Goal: Task Accomplishment & Management: Manage account settings

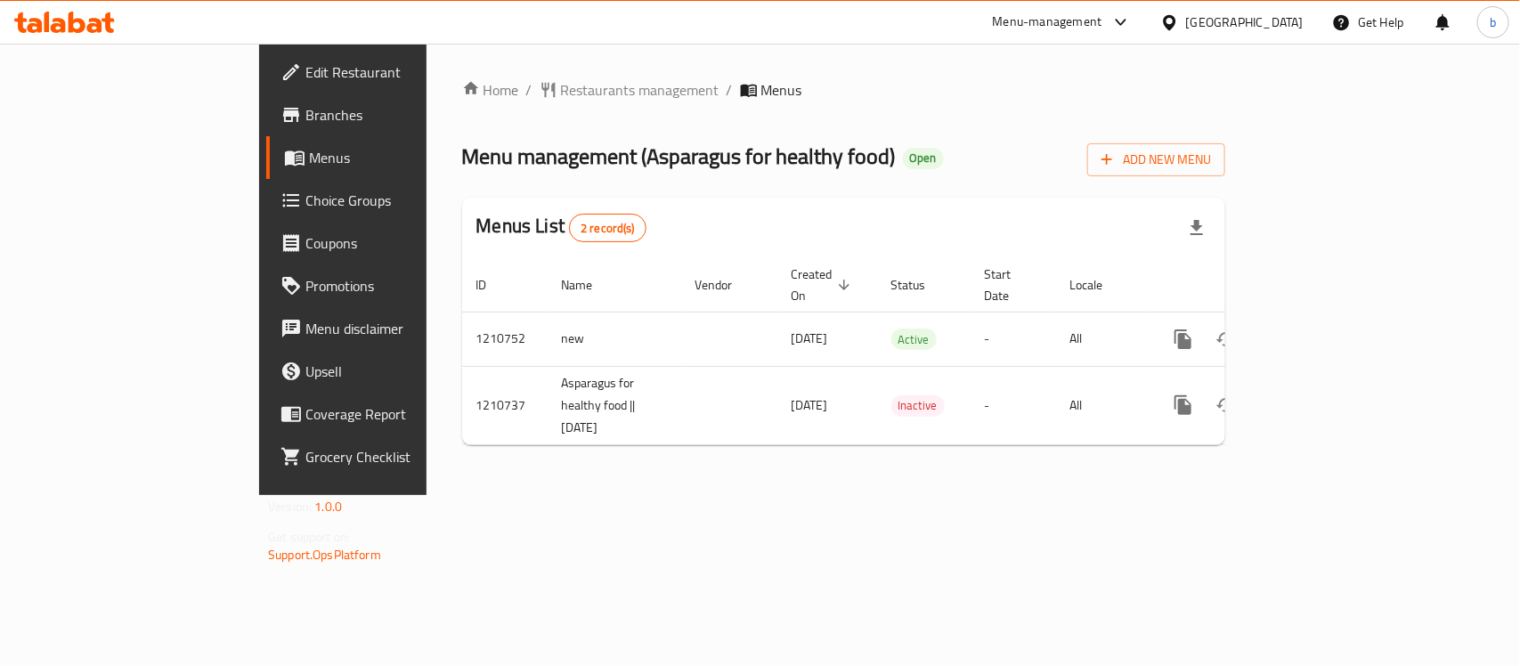
drag, startPoint x: 81, startPoint y: 5, endPoint x: 89, endPoint y: 20, distance: 17.1
click at [81, 7] on div at bounding box center [64, 22] width 129 height 36
click at [72, 6] on div at bounding box center [64, 22] width 129 height 36
click at [78, 19] on icon at bounding box center [77, 22] width 17 height 21
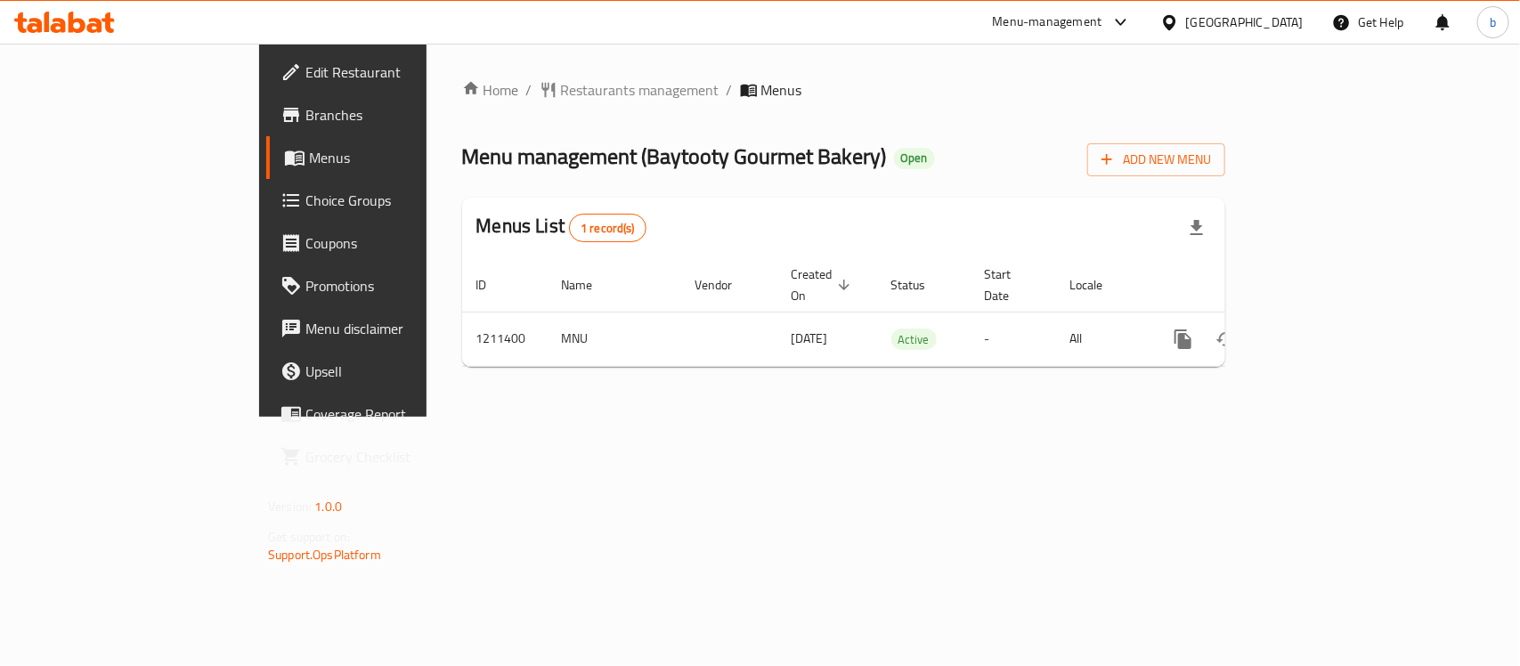
click at [96, 29] on icon at bounding box center [94, 25] width 15 height 15
click at [1266, 15] on div "[GEOGRAPHIC_DATA]" at bounding box center [1245, 22] width 118 height 20
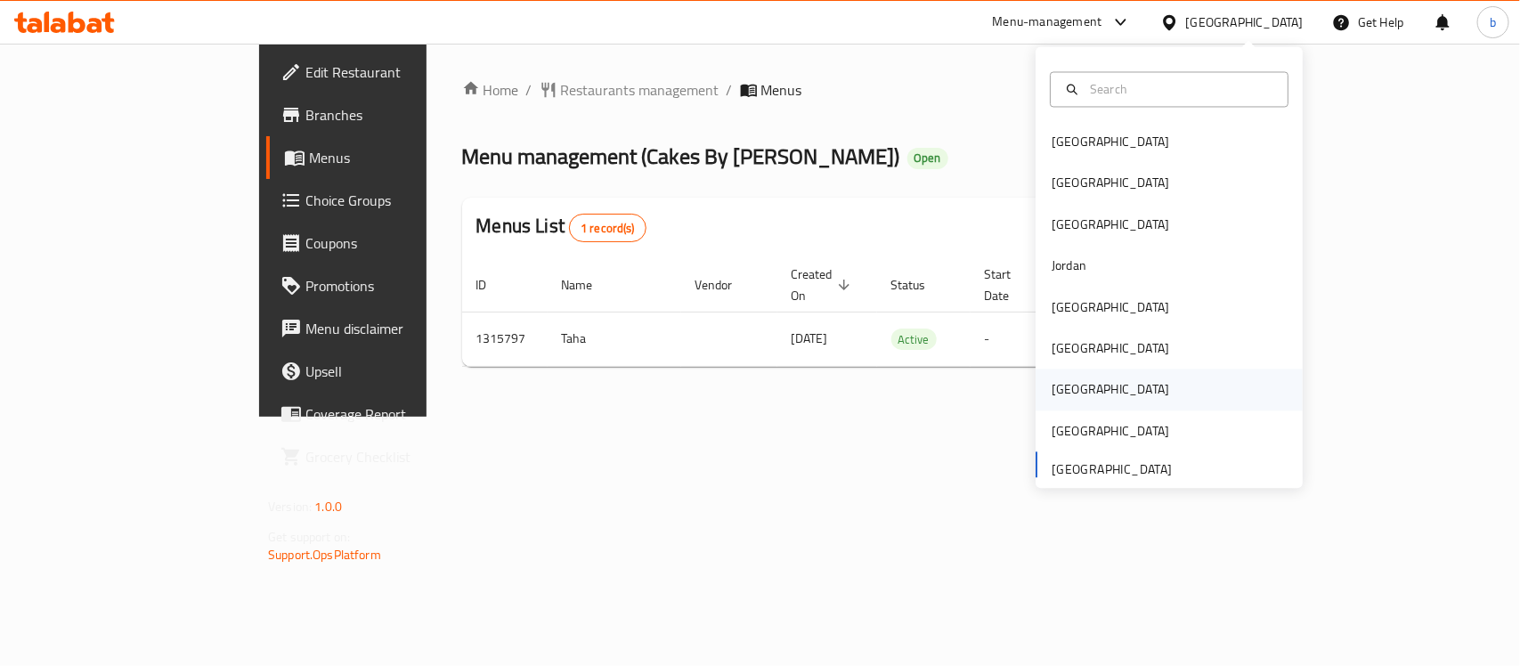
click at [1052, 398] on div "Qatar" at bounding box center [1111, 390] width 118 height 20
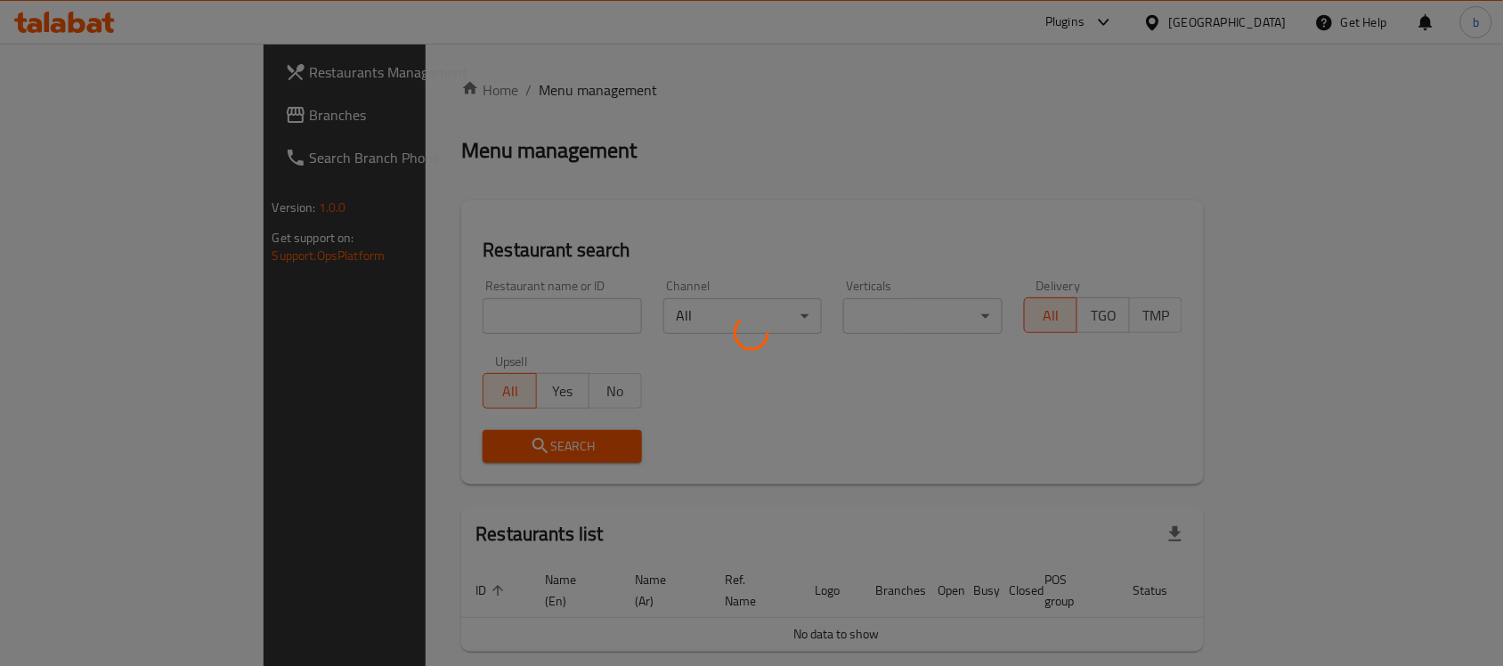
click at [63, 16] on div at bounding box center [751, 333] width 1503 height 666
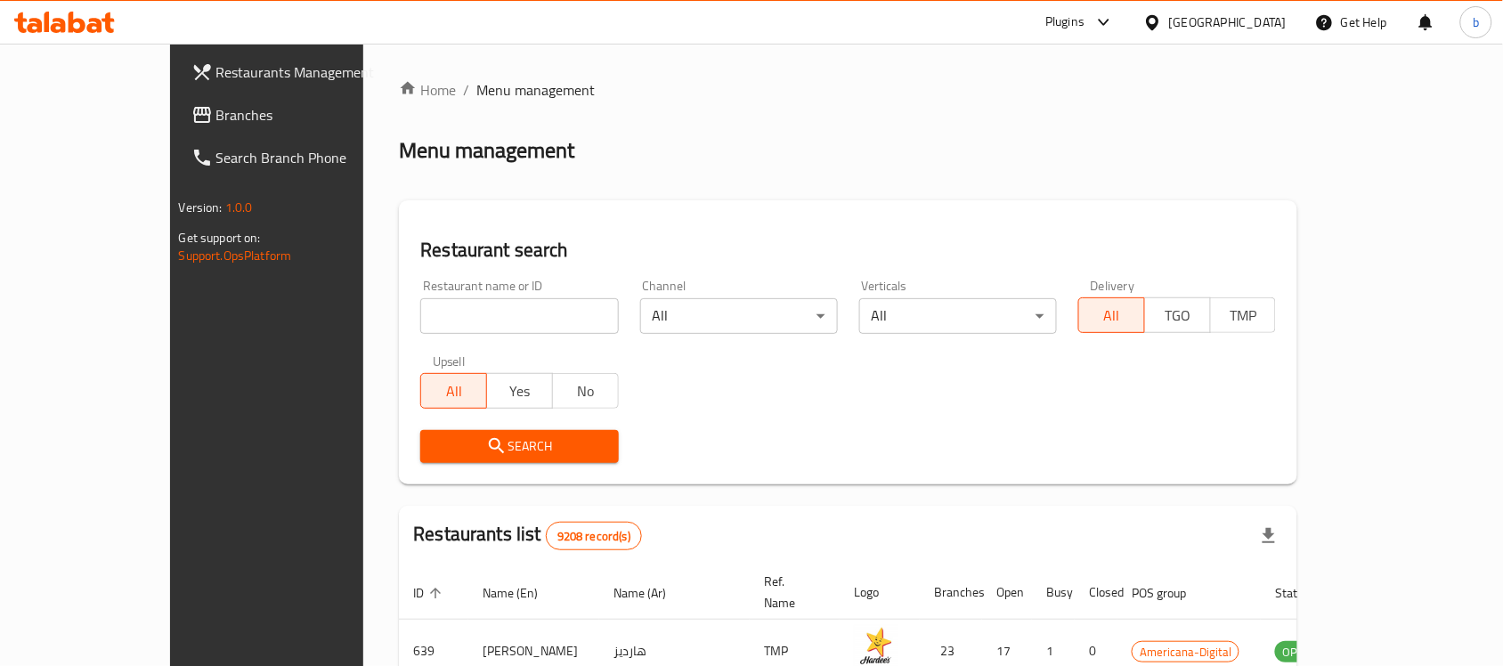
click at [78, 36] on div at bounding box center [64, 22] width 129 height 36
click at [108, 19] on icon at bounding box center [108, 22] width 12 height 20
